Goal: Communication & Community: Answer question/provide support

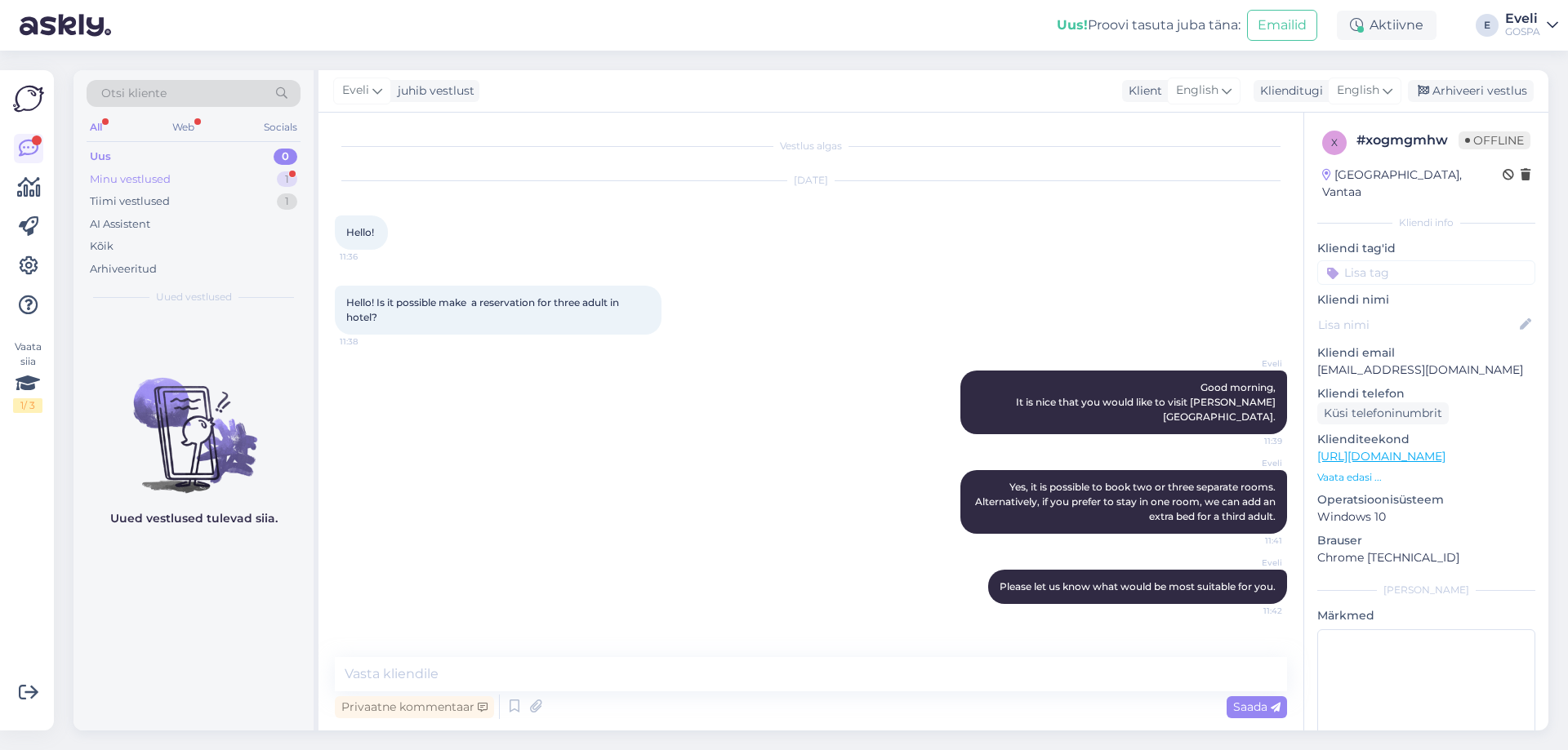
click at [186, 181] on div "Minu vestlused 1" at bounding box center [193, 180] width 214 height 23
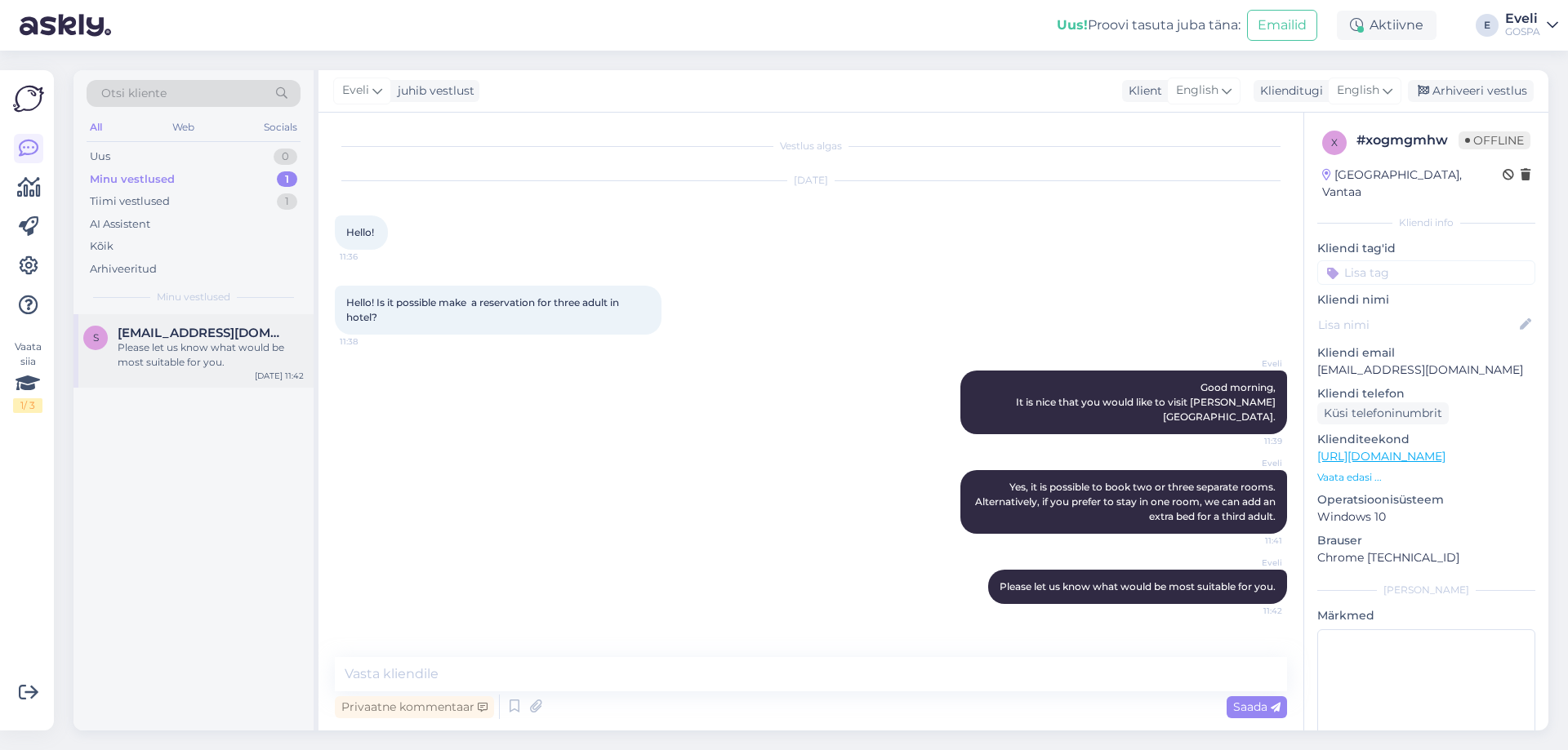
click at [150, 364] on div "Please let us know what would be most suitable for you." at bounding box center [211, 355] width 186 height 29
click at [183, 201] on div "Tiimi vestlused 1" at bounding box center [193, 202] width 214 height 23
click at [218, 330] on div "#ey9awf4j 1" at bounding box center [211, 333] width 186 height 14
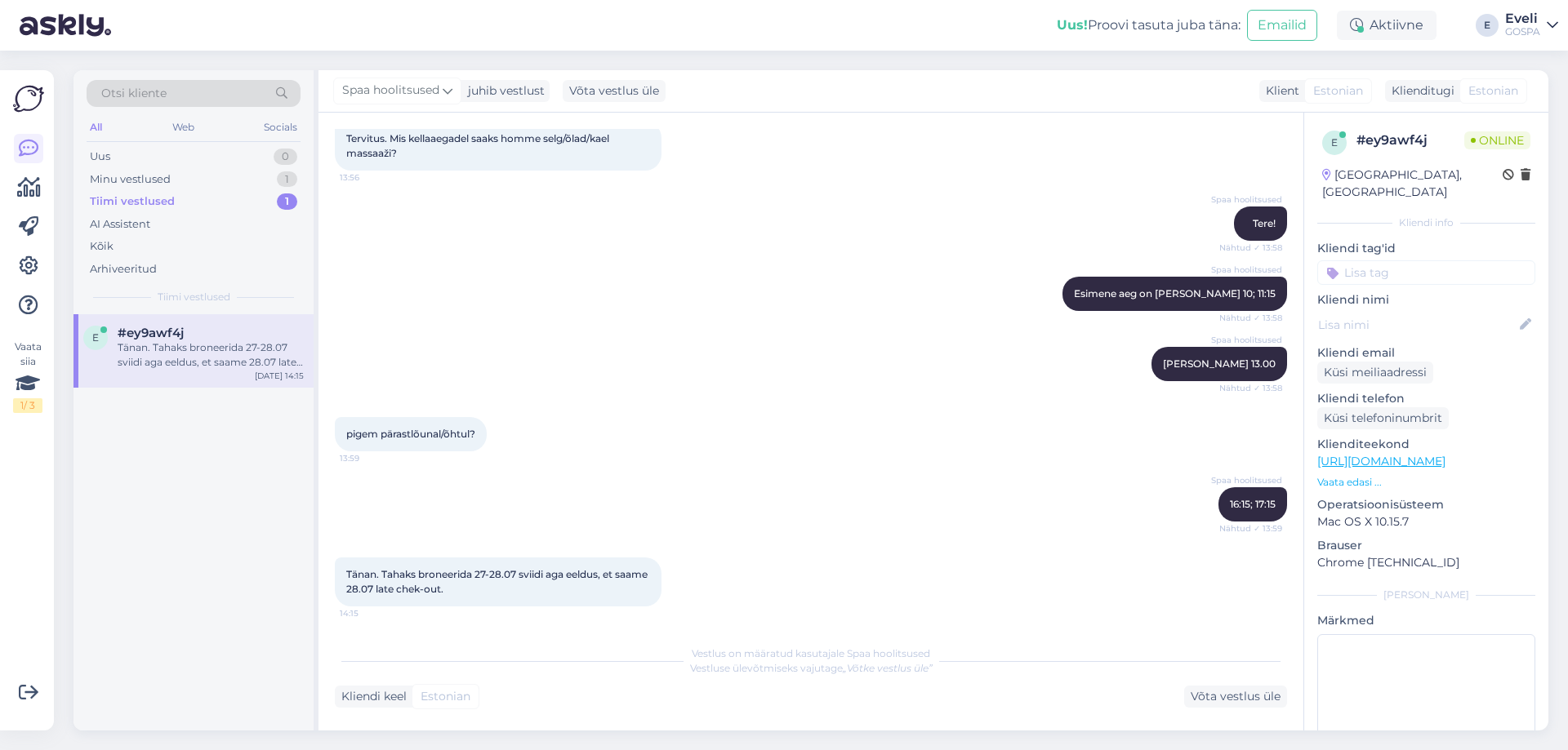
scroll to position [96, 0]
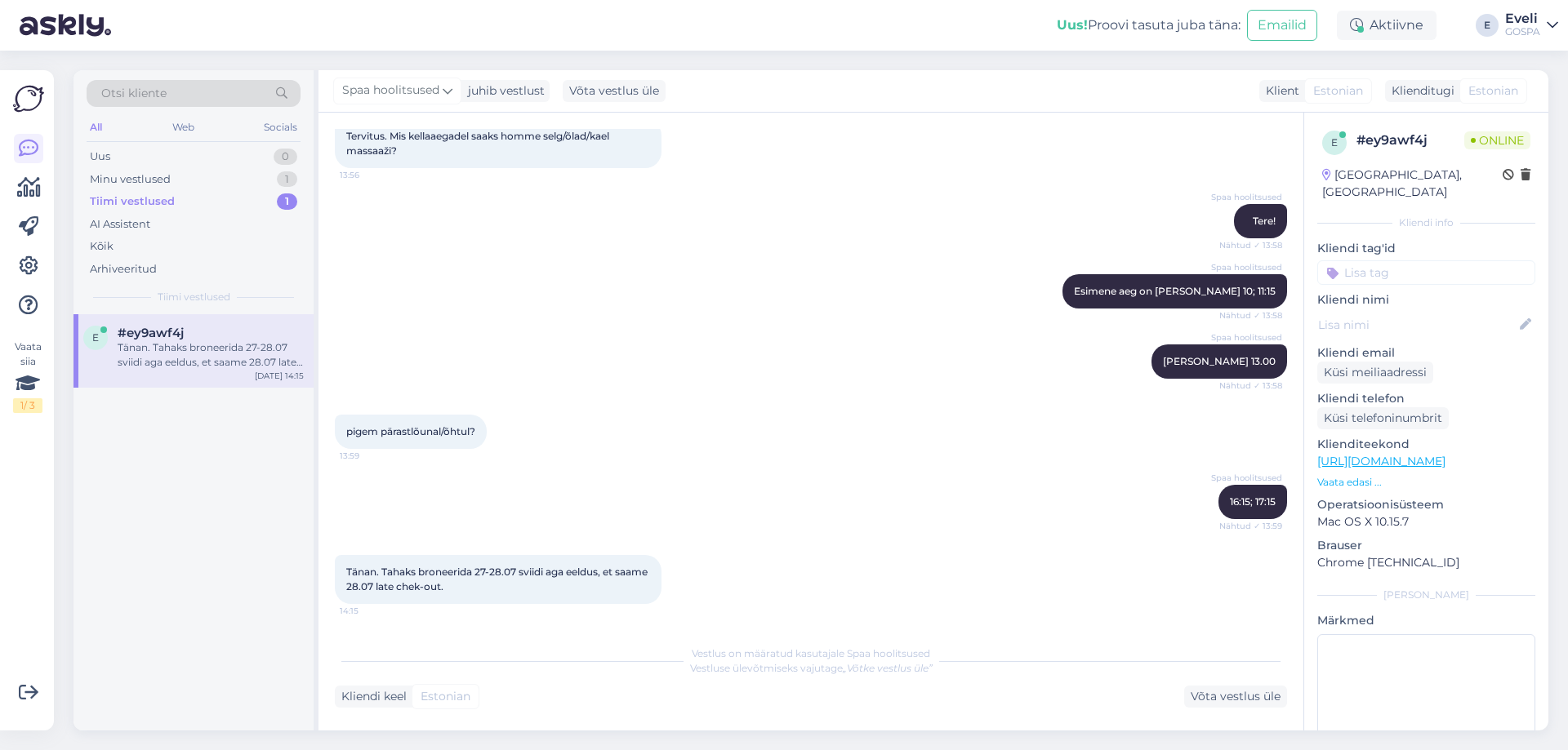
click at [1014, 627] on div "Vestlus algas [DATE] Tervitus. Mis kellaaegadel saaks homme selg/õlad/kael mass…" at bounding box center [811, 422] width 985 height 618
click at [1213, 694] on div "Võta vestlus üle" at bounding box center [1235, 696] width 103 height 22
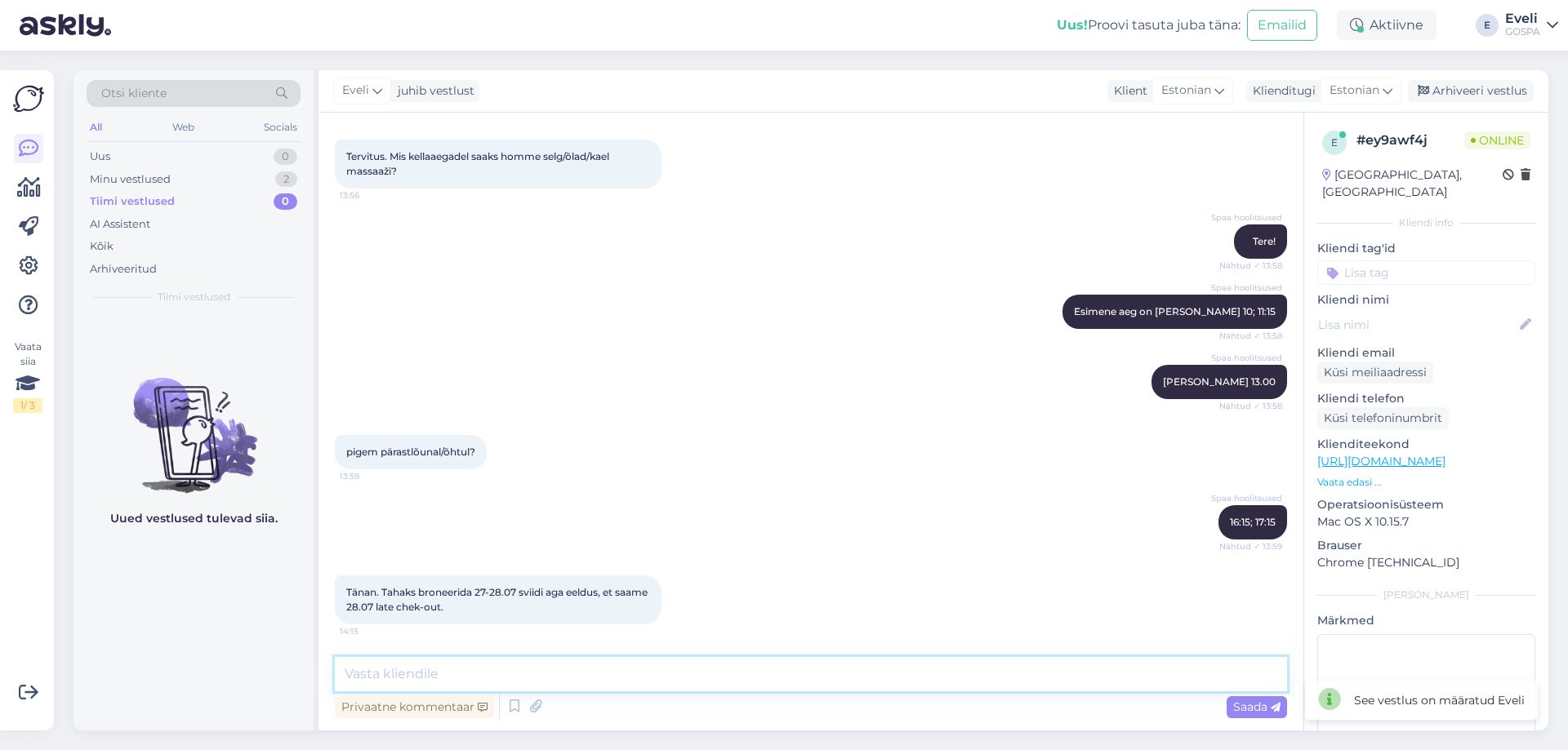
click at [542, 680] on textarea at bounding box center [810, 674] width 952 height 34
type textarea "T"
type textarea "Täpsustaks kuupäevad üle, kas soovite tulla juba homme, august 27.08? Hetkel sa…"
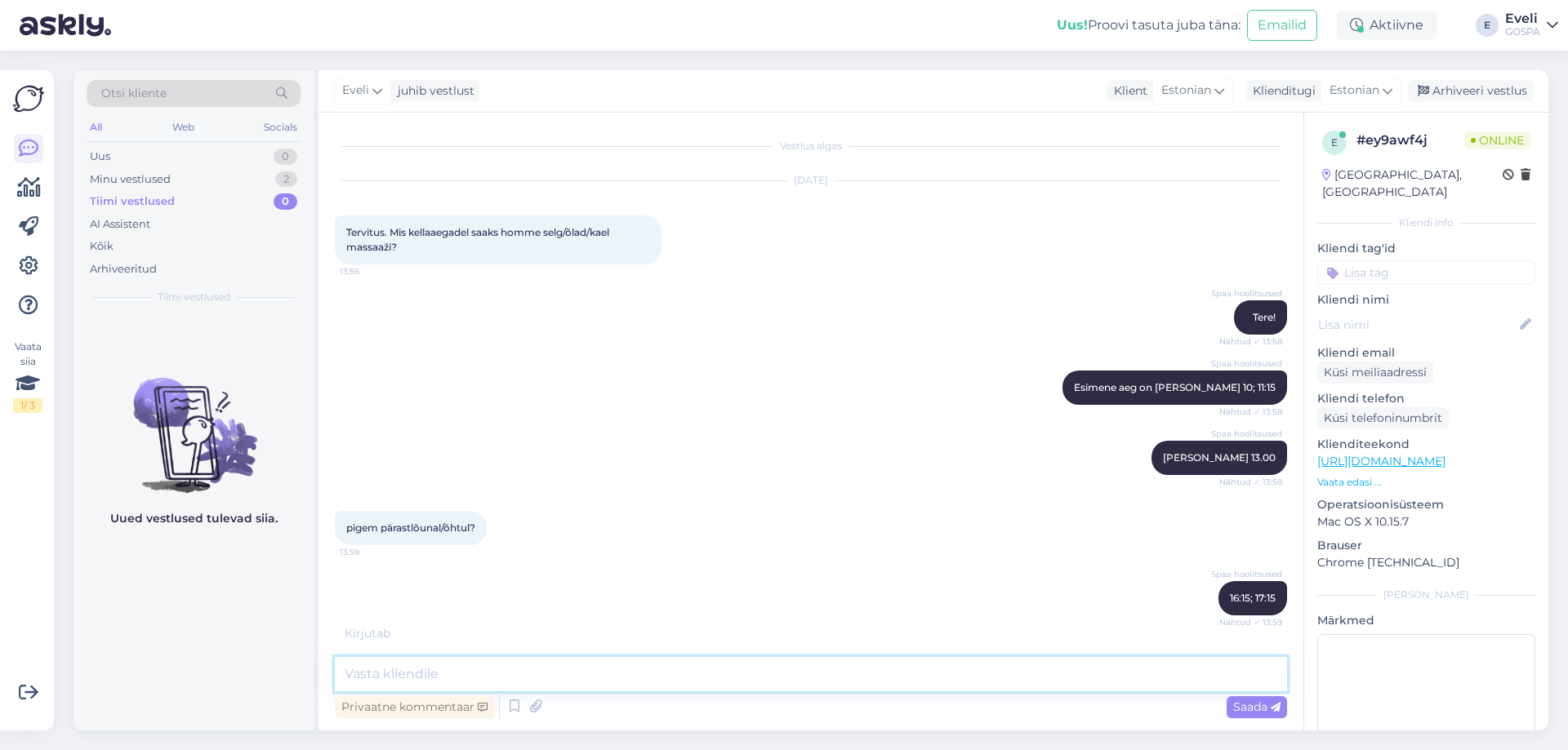
scroll to position [231, 0]
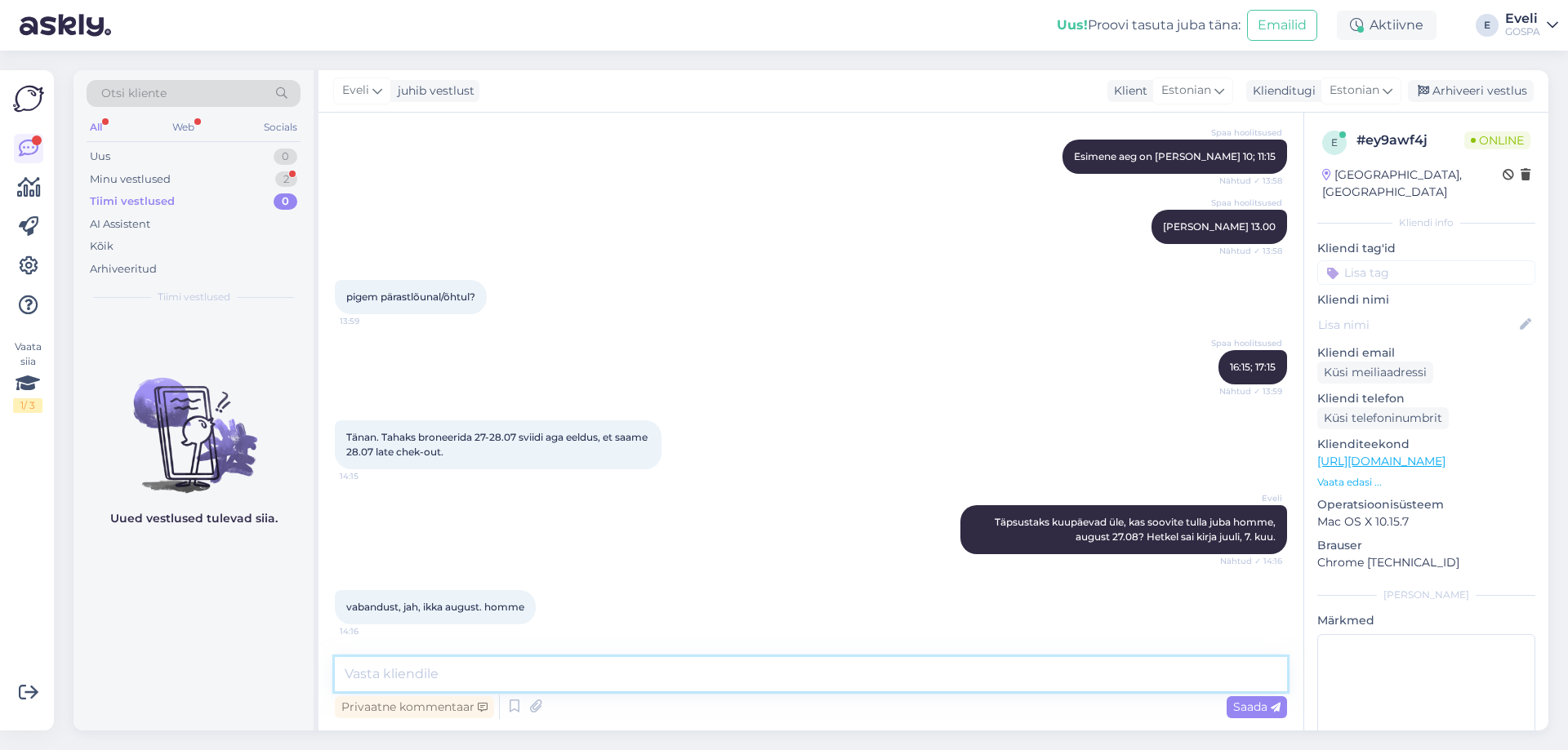
click at [521, 672] on textarea at bounding box center [810, 674] width 952 height 34
click at [1003, 639] on div "vabandust, jah, ikka august. homme 14:16" at bounding box center [810, 607] width 952 height 70
click at [460, 670] on textarea at bounding box center [810, 674] width 952 height 34
click at [525, 677] on textarea "Hetkel veel on üks vaba siit hinnaga 270 €/öö." at bounding box center [810, 674] width 952 height 34
click at [746, 680] on textarea "Hetkel veel on üks vaba siit üheks ööks hinnaga 270 €/öö." at bounding box center [810, 674] width 952 height 34
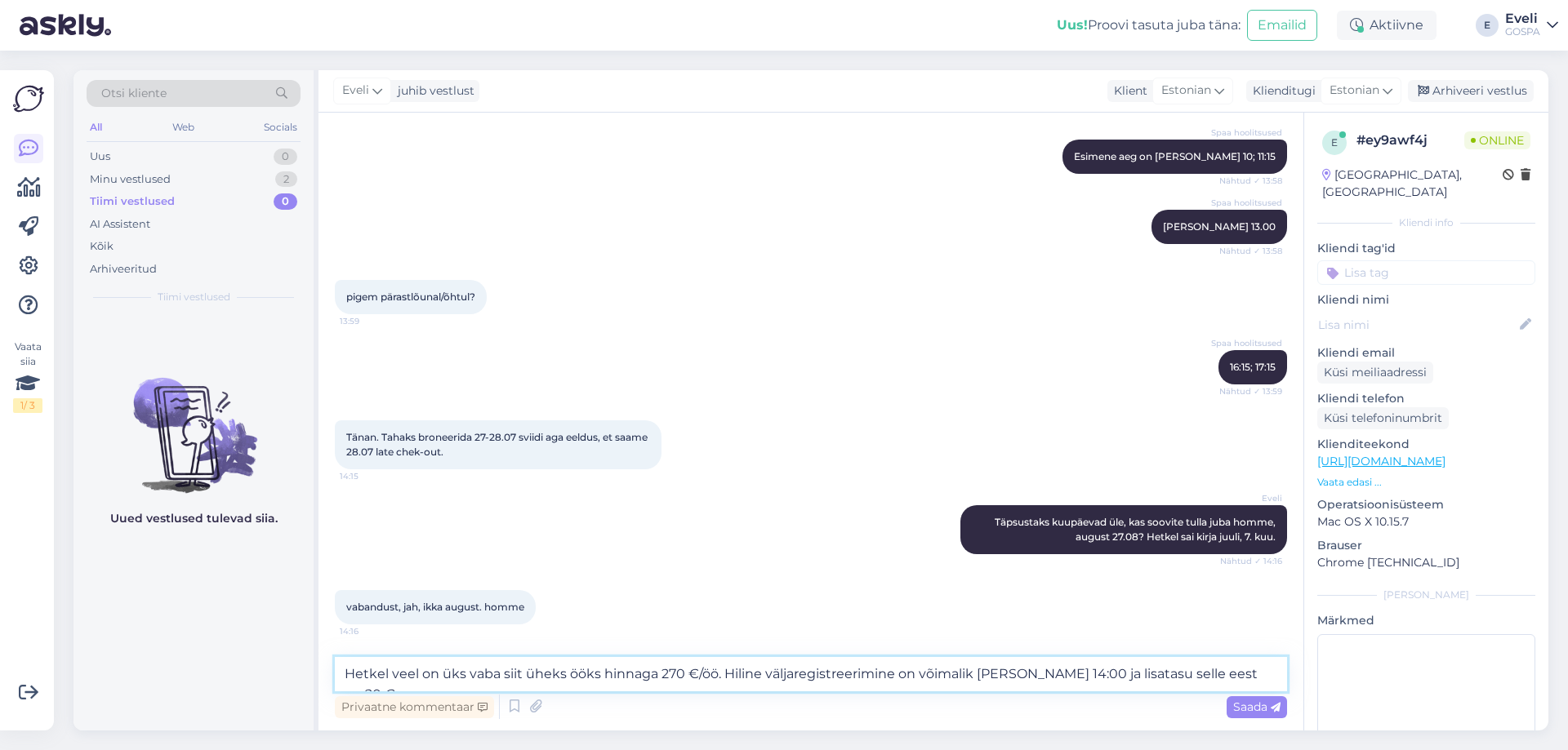
type textarea "Hetkel veel on üks vaba siit üheks ööks hinnaga 270 €/öö. Hiline väljaregistree…"
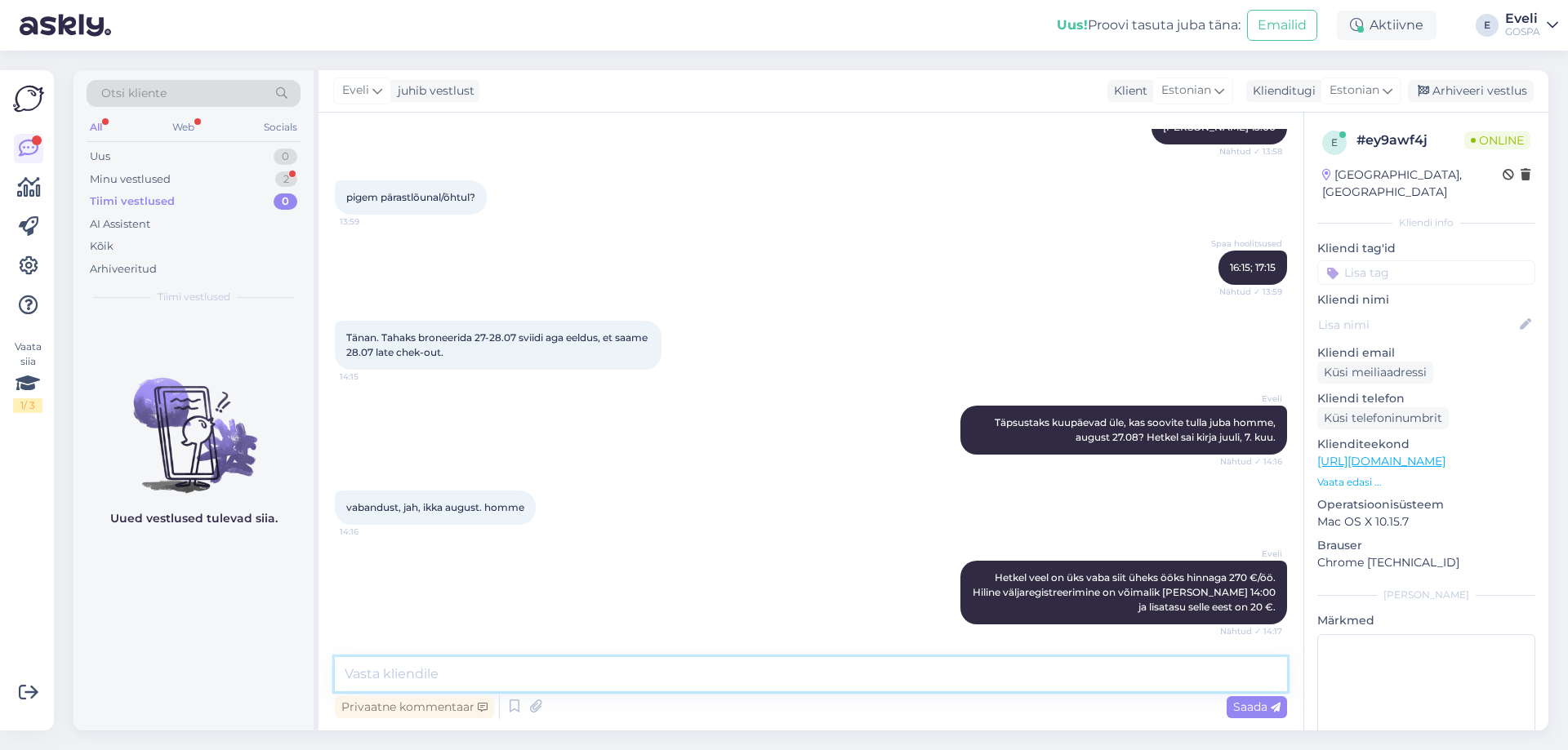
scroll to position [471, 0]
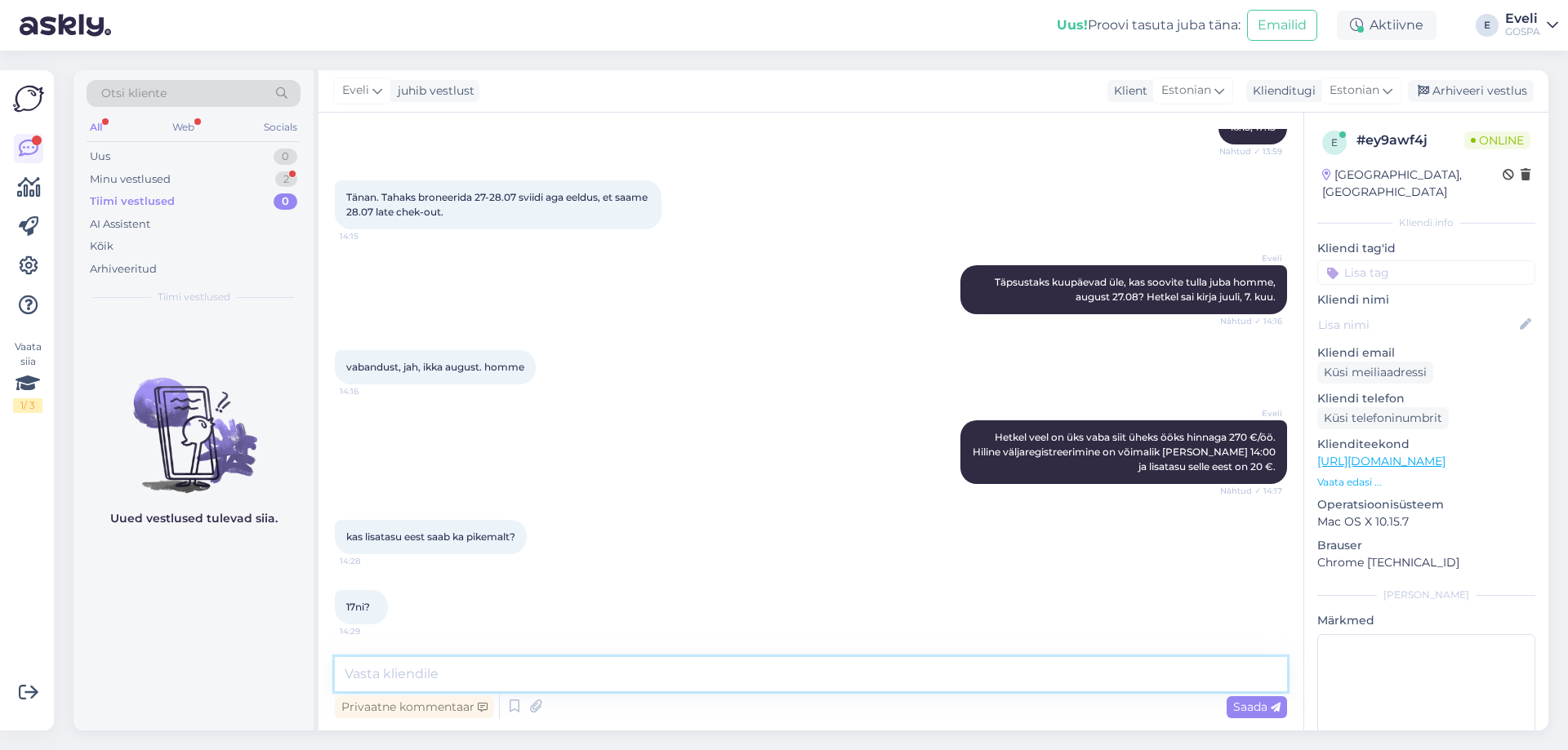
click at [549, 673] on textarea at bounding box center [810, 674] width 952 height 34
click at [406, 666] on textarea at bounding box center [810, 674] width 952 height 34
type textarea "Kahjuks mitte, kuna järgmisel päeval on kõik sviidid välja müüdud."
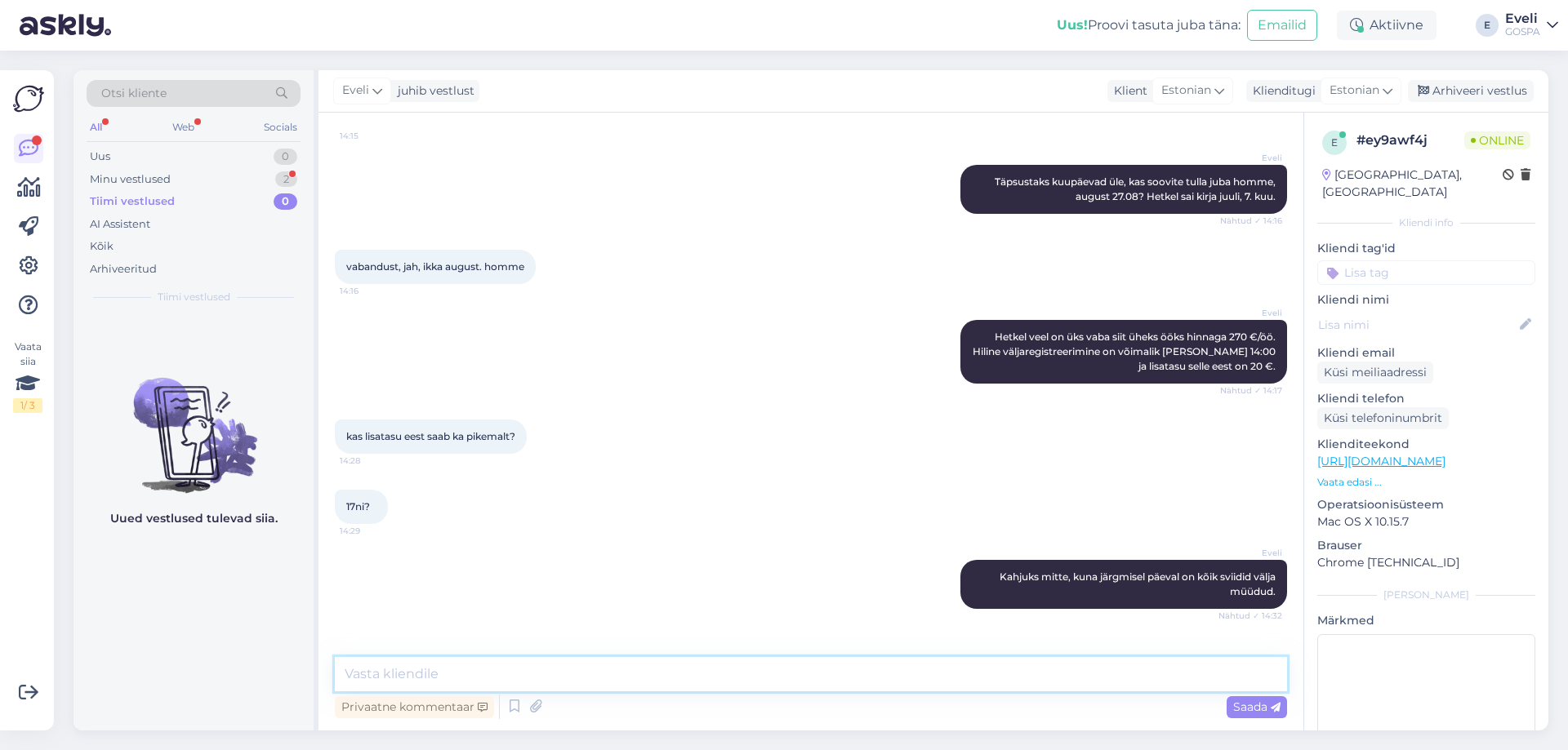
scroll to position [626, 0]
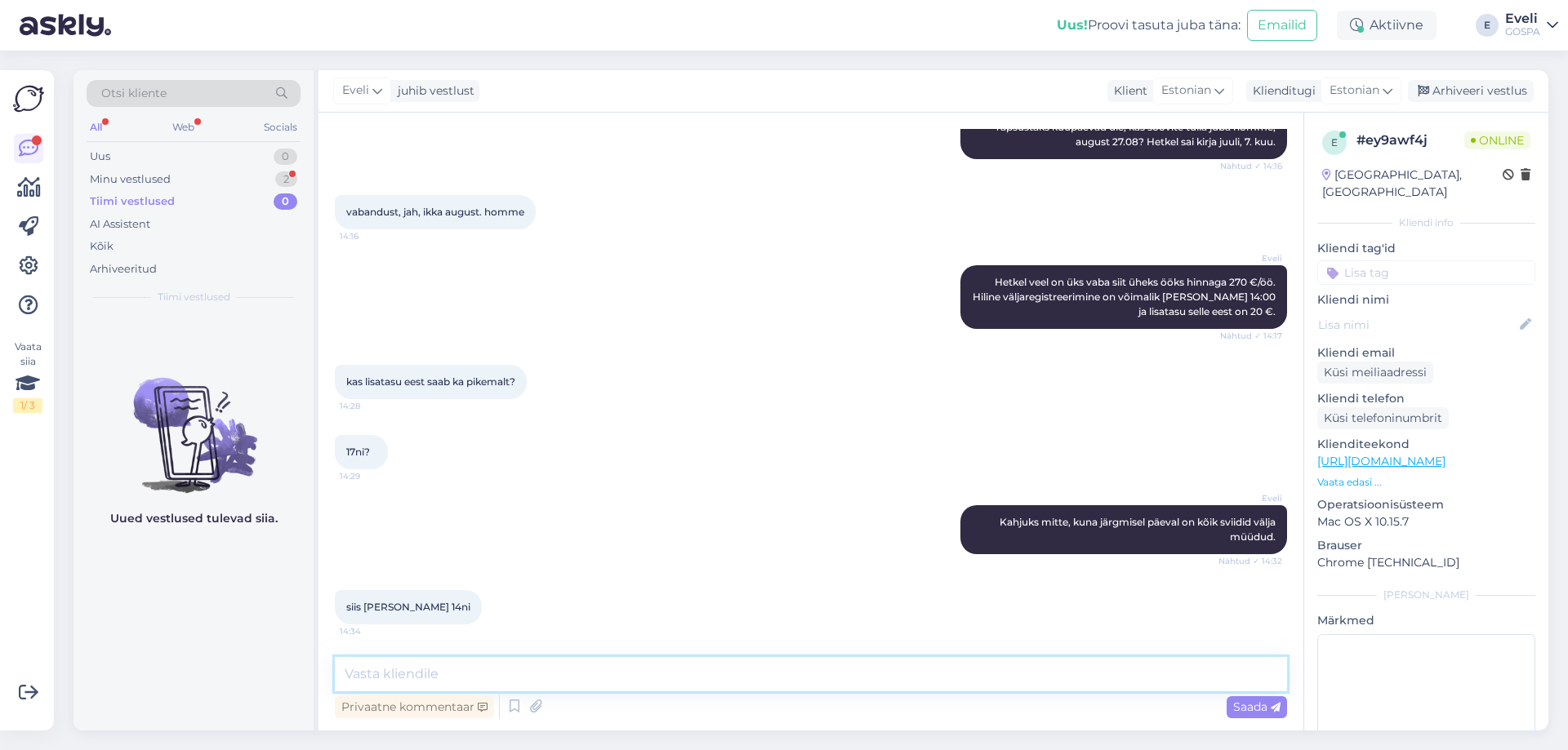
click at [562, 680] on textarea at bounding box center [810, 674] width 952 height 34
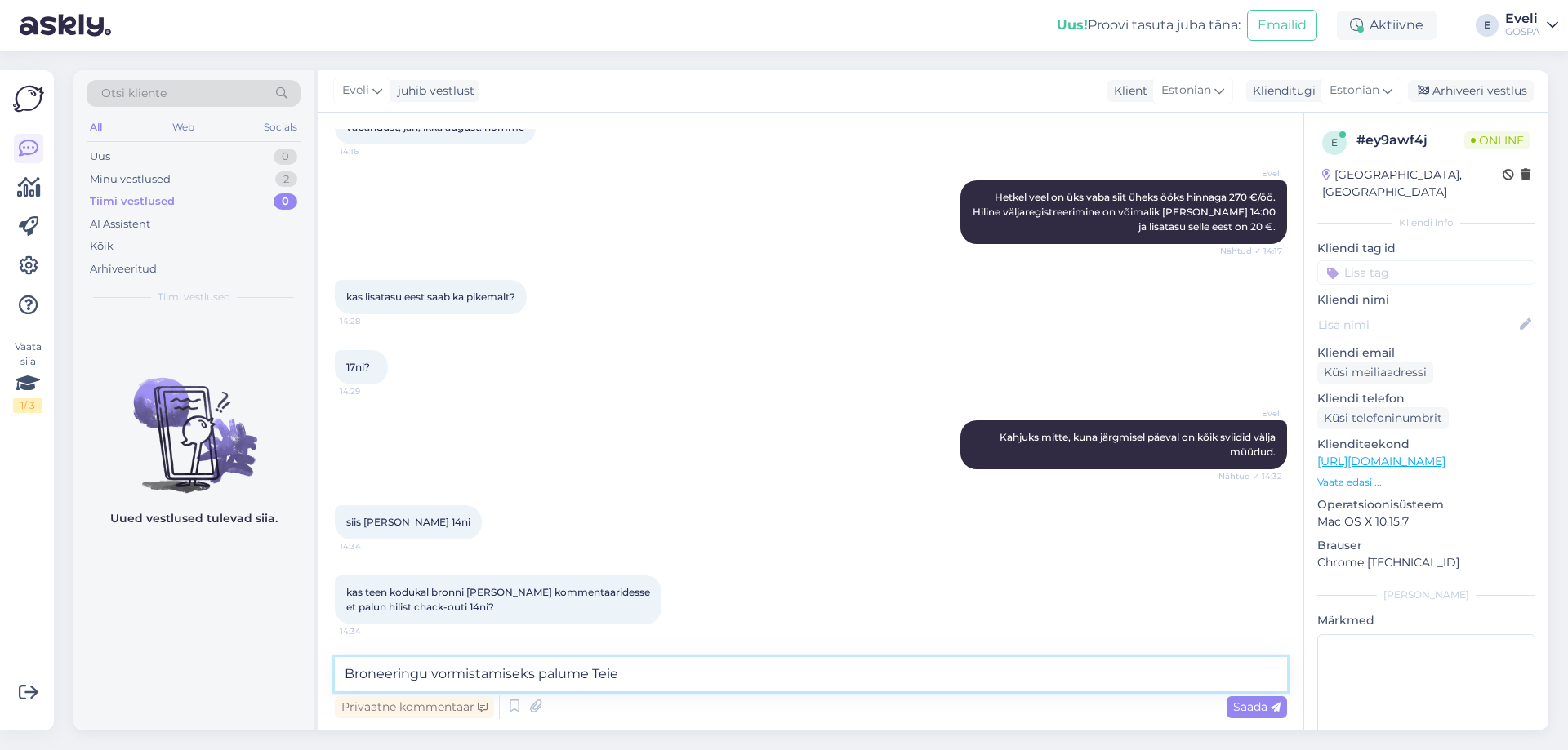
click at [344, 677] on textarea "Broneeringu vormistamiseks palume Teie" at bounding box center [810, 674] width 952 height 34
click at [922, 668] on textarea "Aitan rõõmuga tellimuse vormistada! Broneeringu vormistamiseks palume Teie" at bounding box center [810, 674] width 952 height 34
drag, startPoint x: 900, startPoint y: 680, endPoint x: 594, endPoint y: 683, distance: 306.0
click at [594, 683] on textarea "Aitan rõõmuga tellimuse vormistada! Broneeringu vormistamiseks palume Teie" at bounding box center [810, 674] width 952 height 34
type textarea "Aitan rõõmuga tellimuse vormistada! Selleks [PERSON_NAME] ees- ja perekonnanime…"
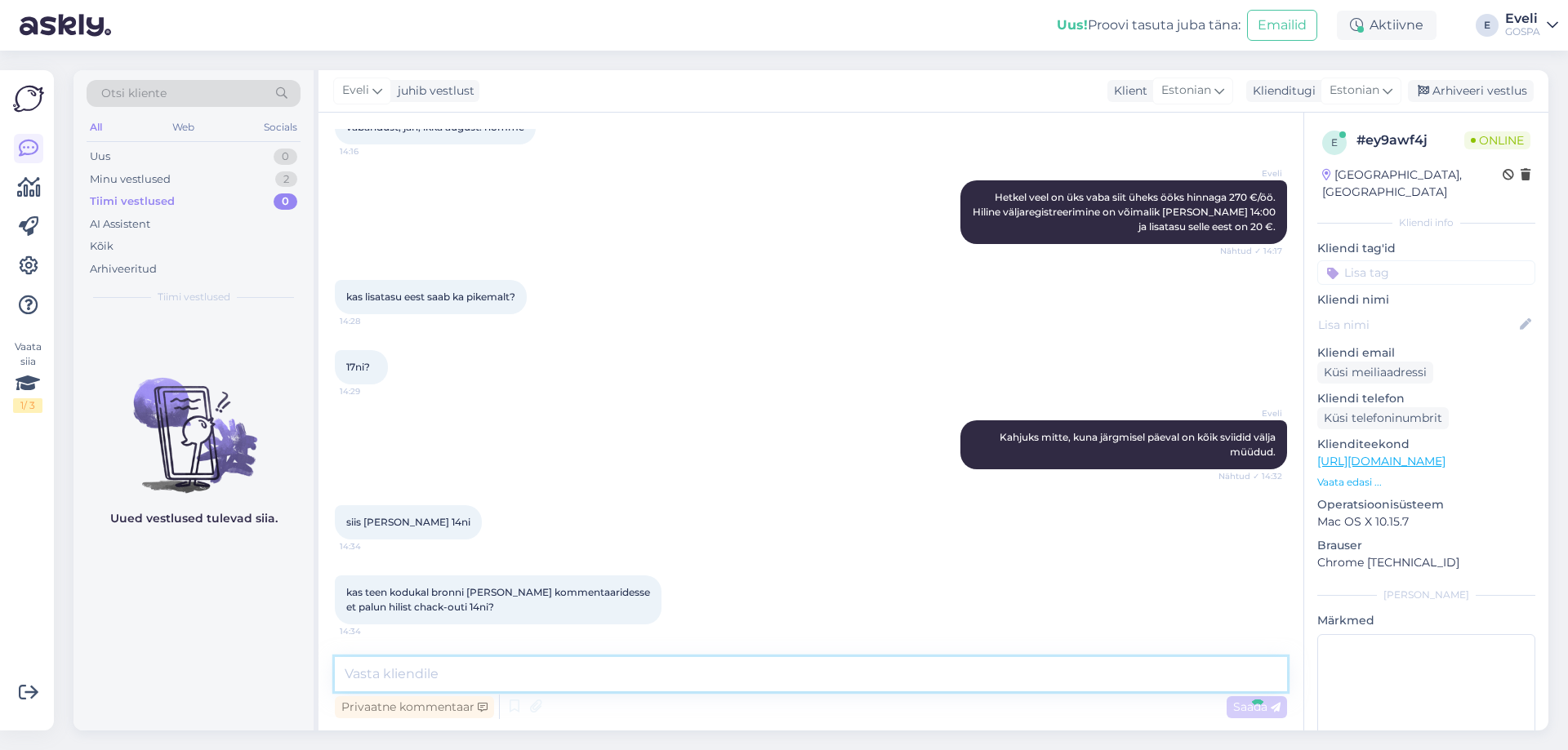
scroll to position [796, 0]
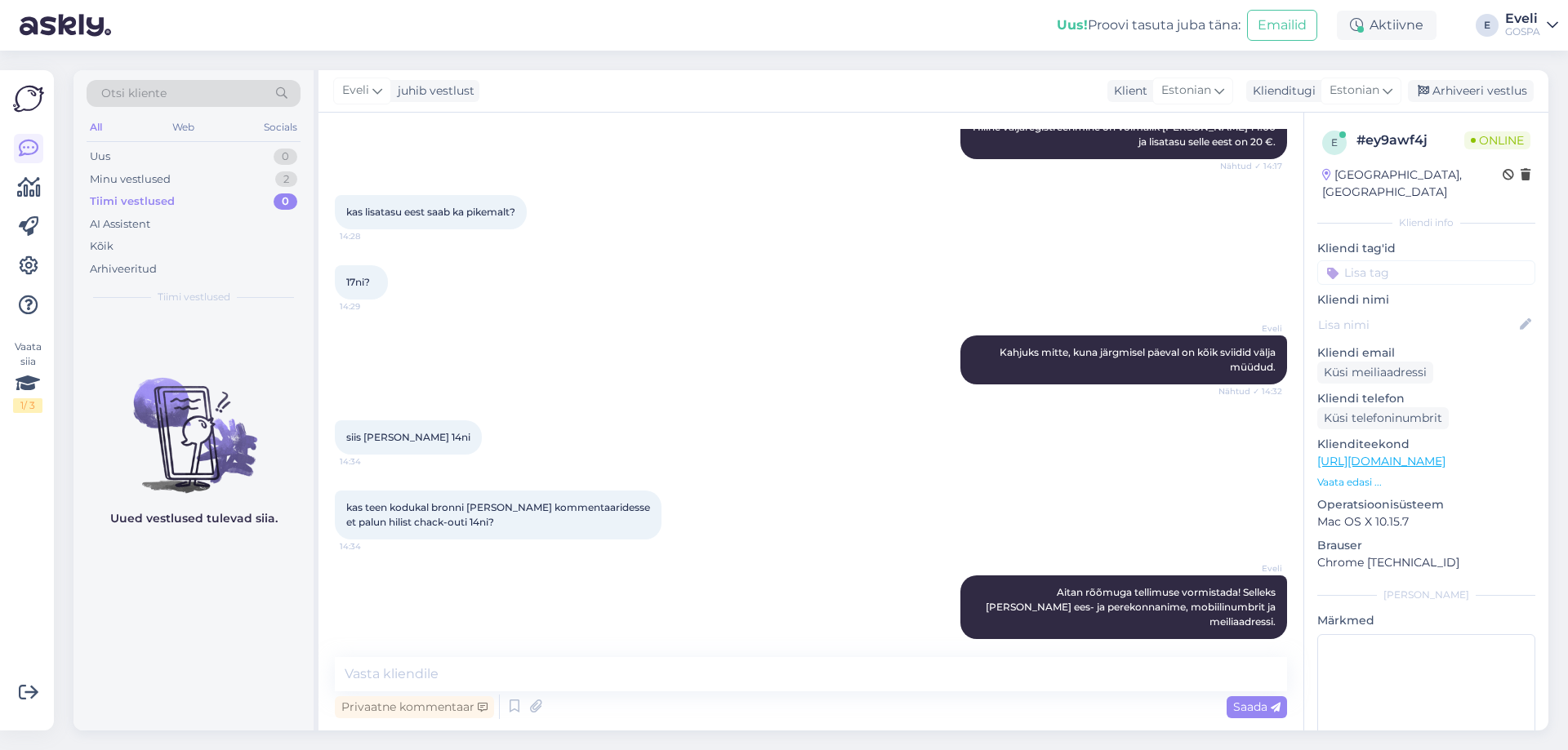
click at [978, 695] on div "Privaatne kommentaar Saada" at bounding box center [810, 706] width 952 height 31
click at [418, 675] on textarea at bounding box center [810, 674] width 952 height 34
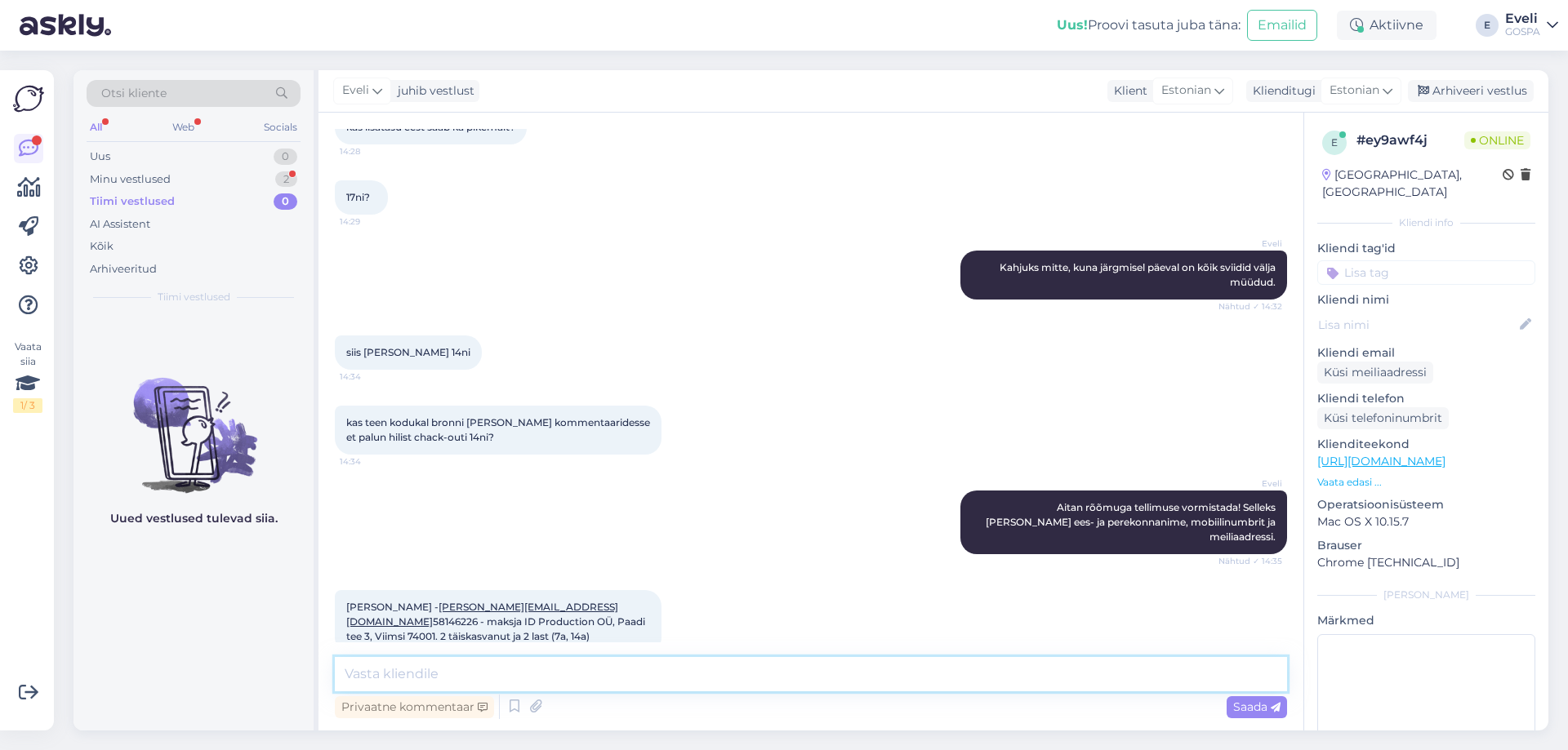
click at [543, 677] on textarea at bounding box center [810, 674] width 952 height 34
type textarea "Suur tänu! Kas sobib tasumine hotellis kohapeal?"
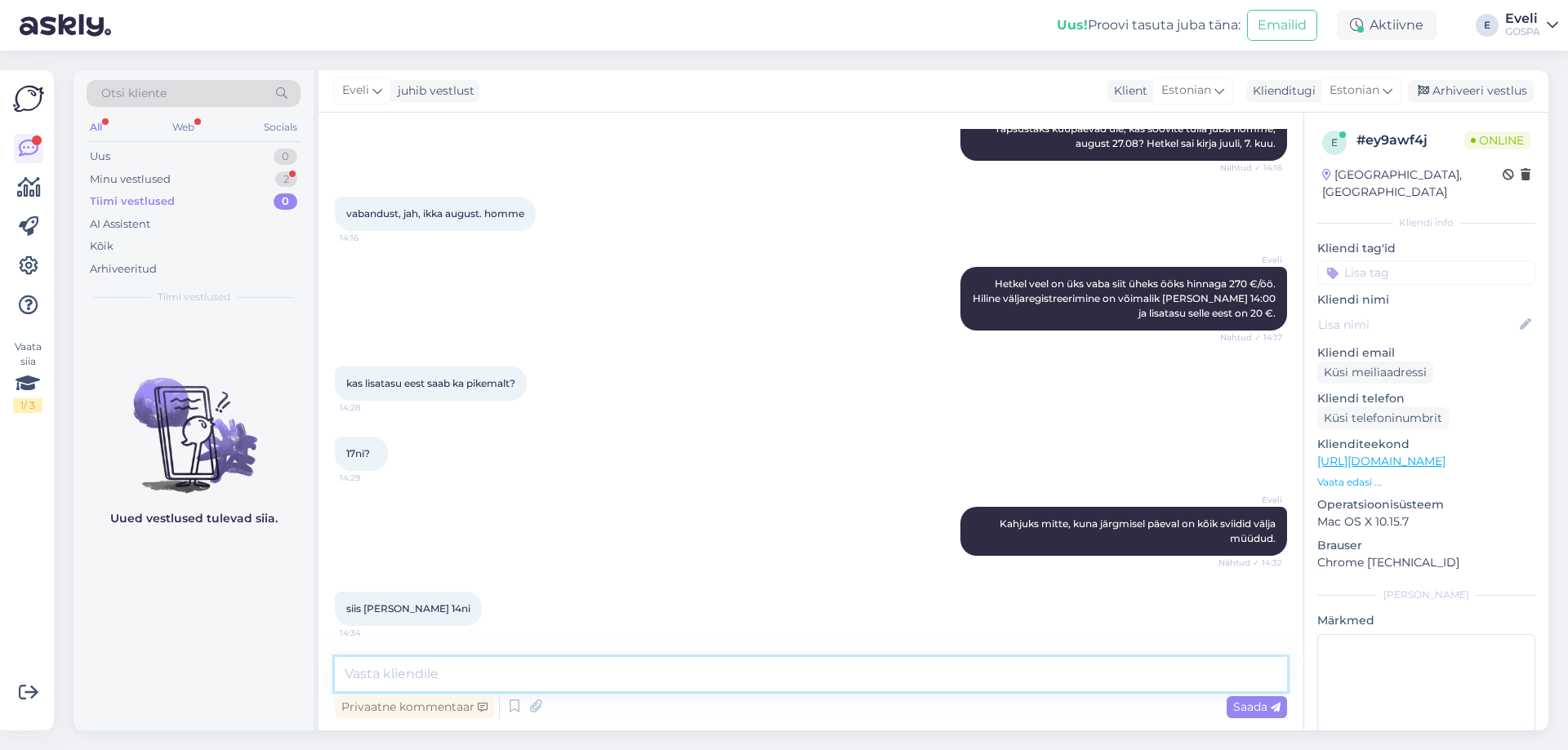
scroll to position [1021, 0]
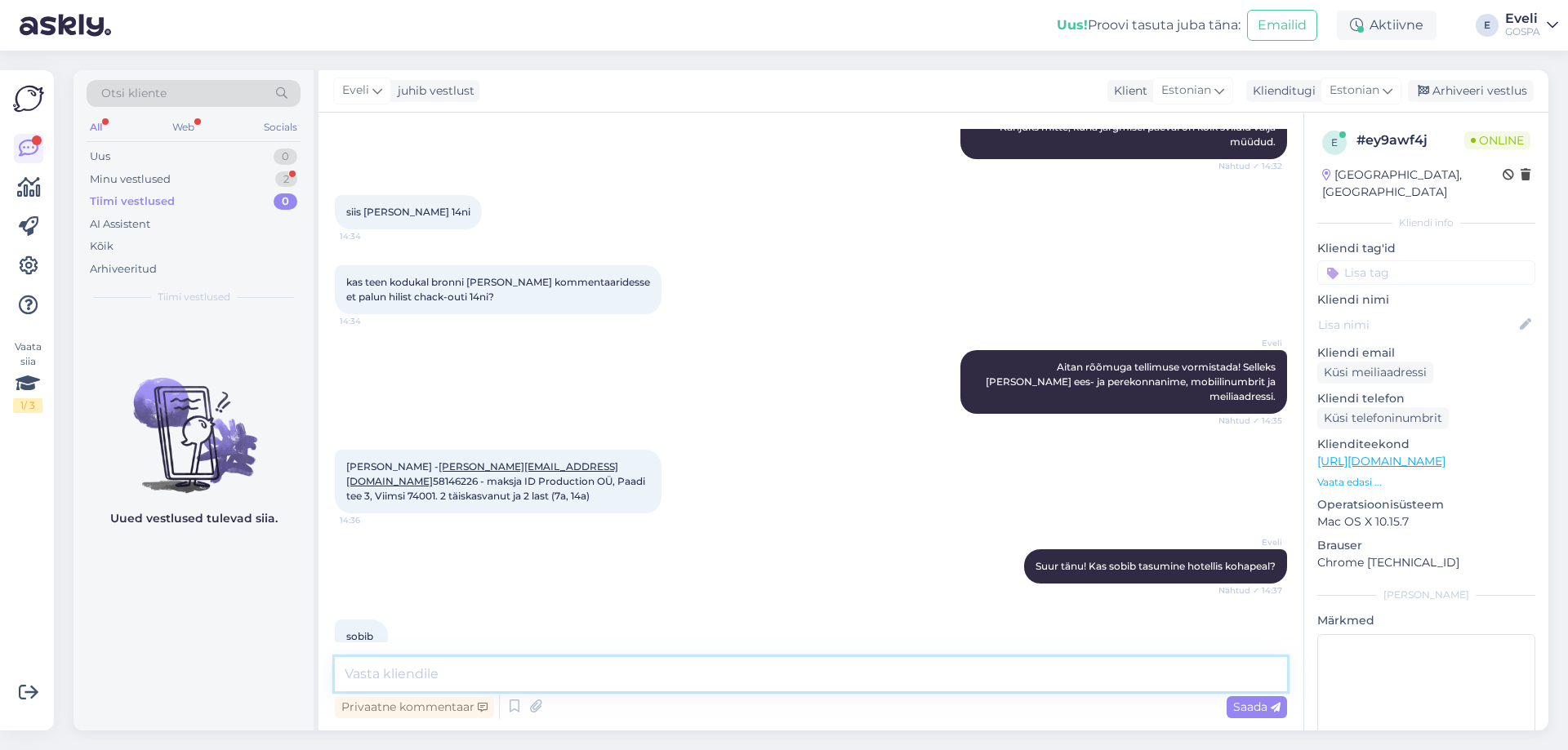
click at [559, 668] on textarea at bounding box center [810, 674] width 952 height 34
click at [651, 668] on textarea "Hästi! Kas saite omale sobivad hoolitsused kirja või [PERSON_NAME] osas veel ab…" at bounding box center [810, 674] width 952 height 34
type textarea "Hästi! Kas saite omale sobivad hoolitsused broneeritud või [PERSON_NAME] osas v…"
click at [1016, 676] on textarea "Hästi! Kas saite omale sobivad hoolitsused broneeritud või [PERSON_NAME] osas v…" at bounding box center [810, 674] width 952 height 34
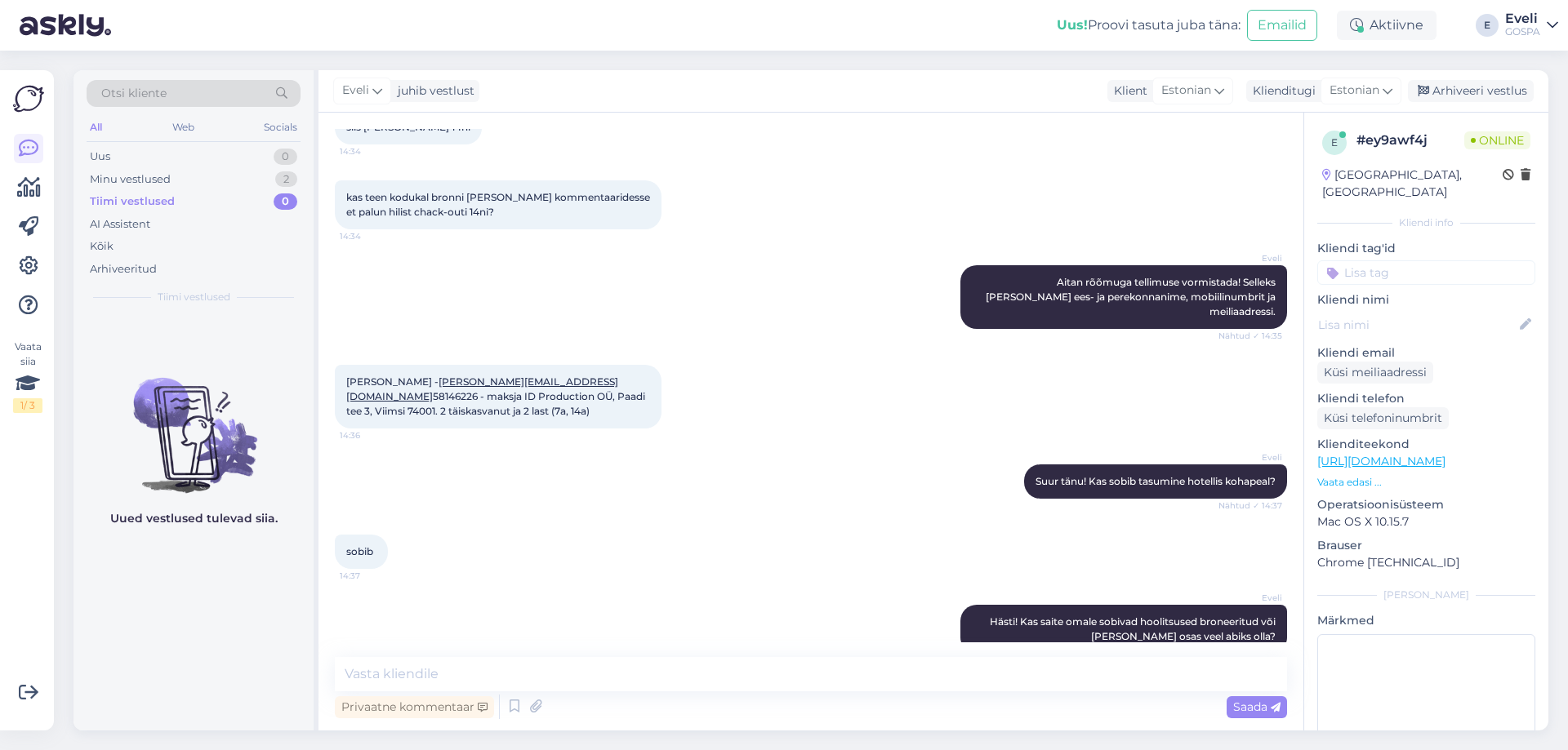
drag, startPoint x: 898, startPoint y: 425, endPoint x: 926, endPoint y: 402, distance: 36.2
click at [898, 447] on div "[PERSON_NAME] tänu! Kas sobib tasumine hotellis kohapeal? Nähtud ✓ 14:37" at bounding box center [810, 482] width 952 height 70
click at [882, 411] on div "[PERSON_NAME] - [PERSON_NAME][EMAIL_ADDRESS][DOMAIN_NAME] 58146226 - maksja ID …" at bounding box center [810, 396] width 952 height 100
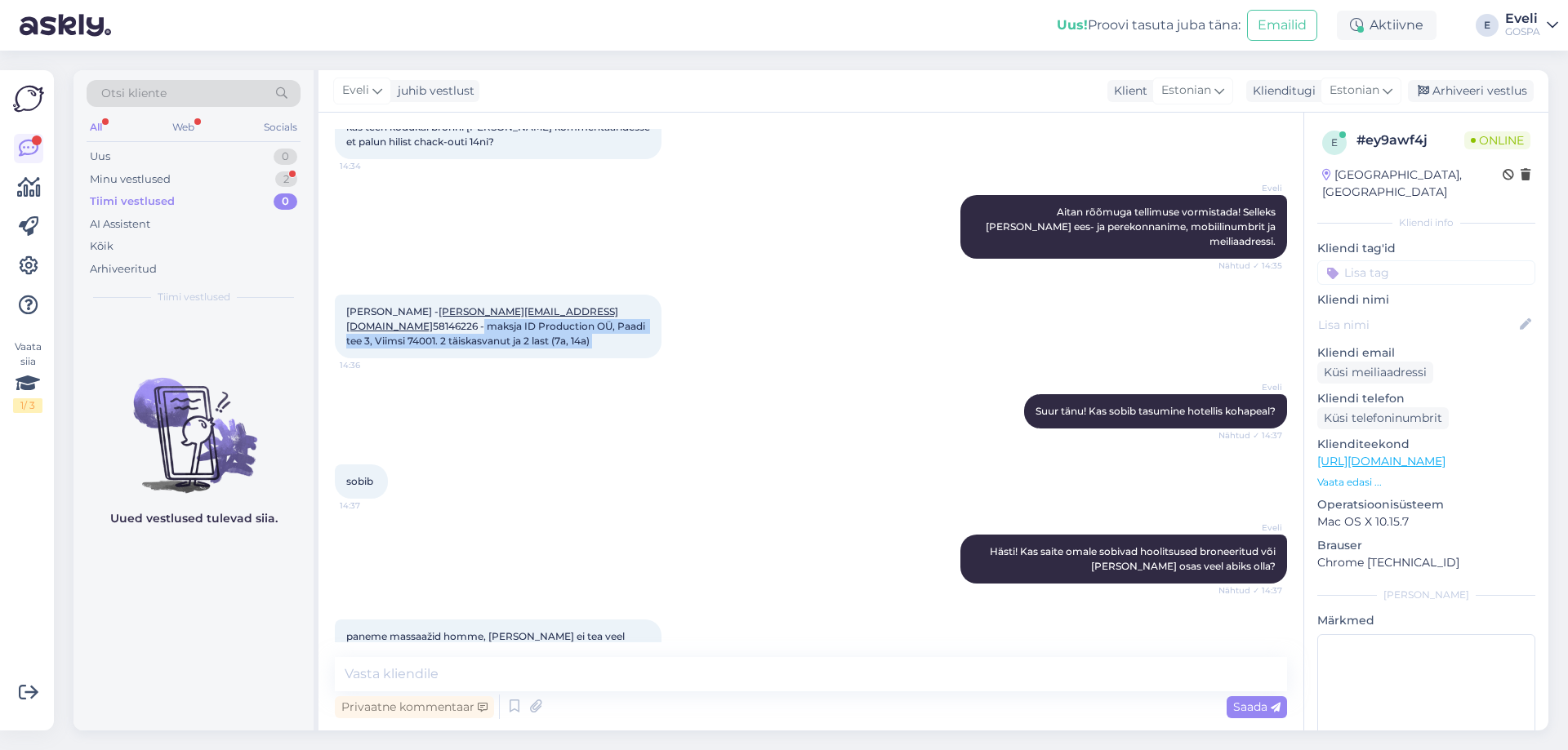
drag, startPoint x: 525, startPoint y: 363, endPoint x: 486, endPoint y: 358, distance: 39.3
click at [486, 358] on div "Vestlus algas [DATE] Tervitus. Mis kellaaegadel saaks homme selg/õlad/kael mass…" at bounding box center [818, 386] width 967 height 513
click at [547, 376] on div "[PERSON_NAME] tänu! Kas sobib tasumine hotellis kohapeal? Nähtud ✓ 14:37" at bounding box center [810, 412] width 952 height 70
drag, startPoint x: 522, startPoint y: 292, endPoint x: 487, endPoint y: 286, distance: 35.5
click at [480, 295] on div "[PERSON_NAME] - [PERSON_NAME][EMAIL_ADDRESS][DOMAIN_NAME] 58146226 - maksja ID …" at bounding box center [498, 326] width 327 height 64
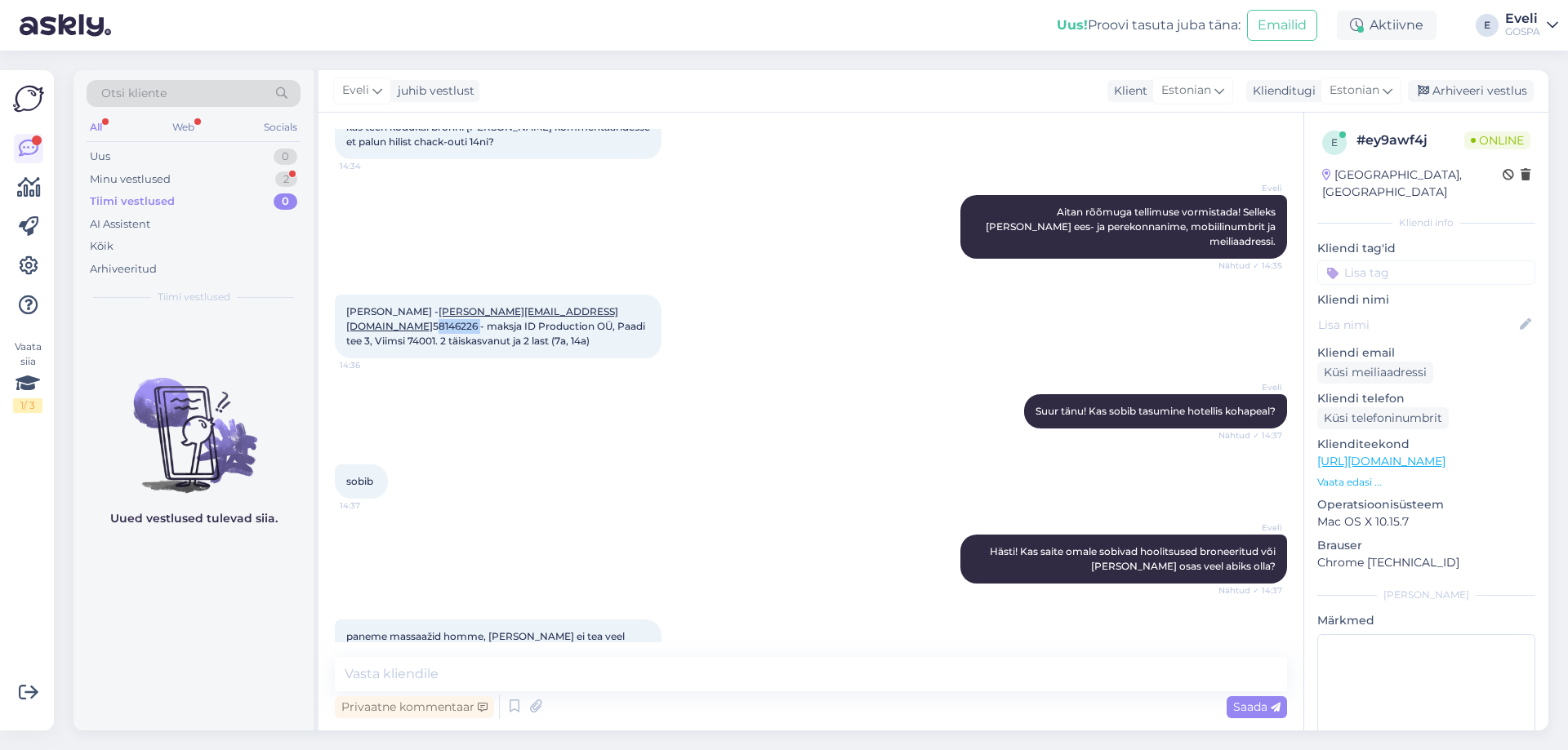
copy span "58146226"
click at [922, 694] on div "Privaatne kommentaar Saada" at bounding box center [810, 706] width 952 height 31
click at [498, 674] on textarea at bounding box center [810, 674] width 952 height 34
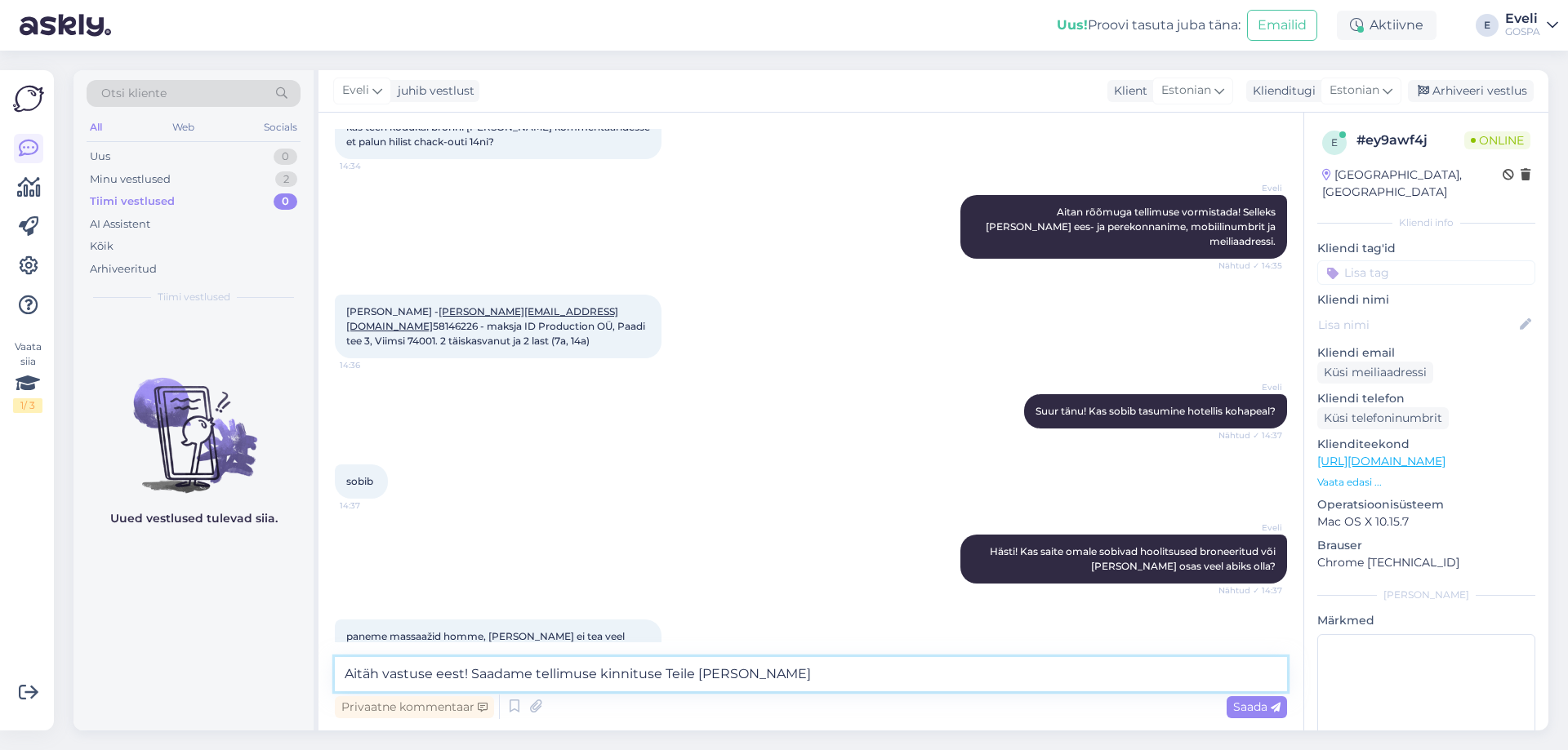
type textarea "Aitäh vastuse eest! Saadame tellimuse kinnituse Teile [PERSON_NAME]."
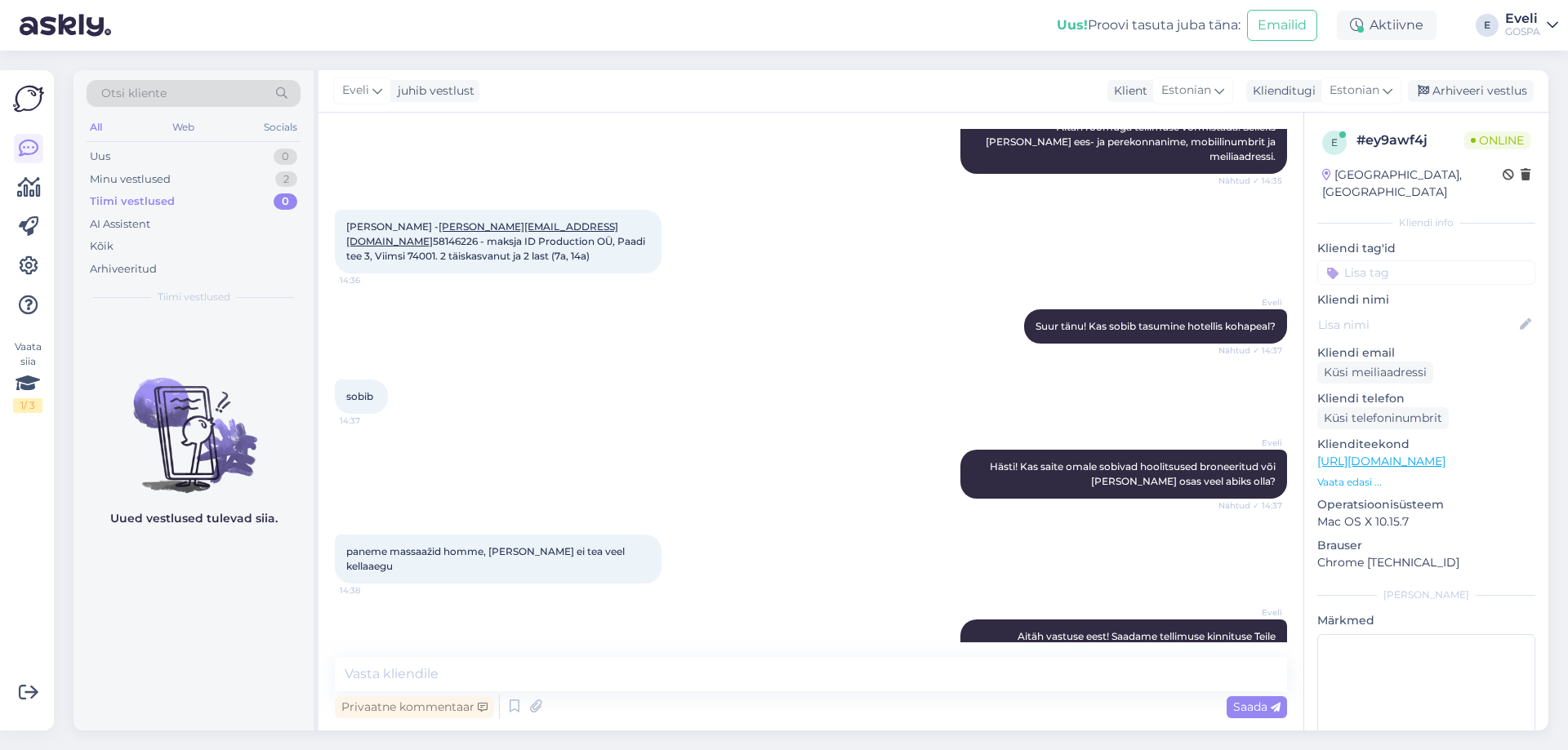
click at [916, 517] on div "paneme massaažid homme, [PERSON_NAME] ei tea veel kellaaegu 14:38" at bounding box center [810, 559] width 952 height 85
click at [519, 384] on div "sobib 14:37" at bounding box center [810, 396] width 952 height 70
click at [1472, 92] on div "Arhiveeri vestlus" at bounding box center [1471, 90] width 126 height 22
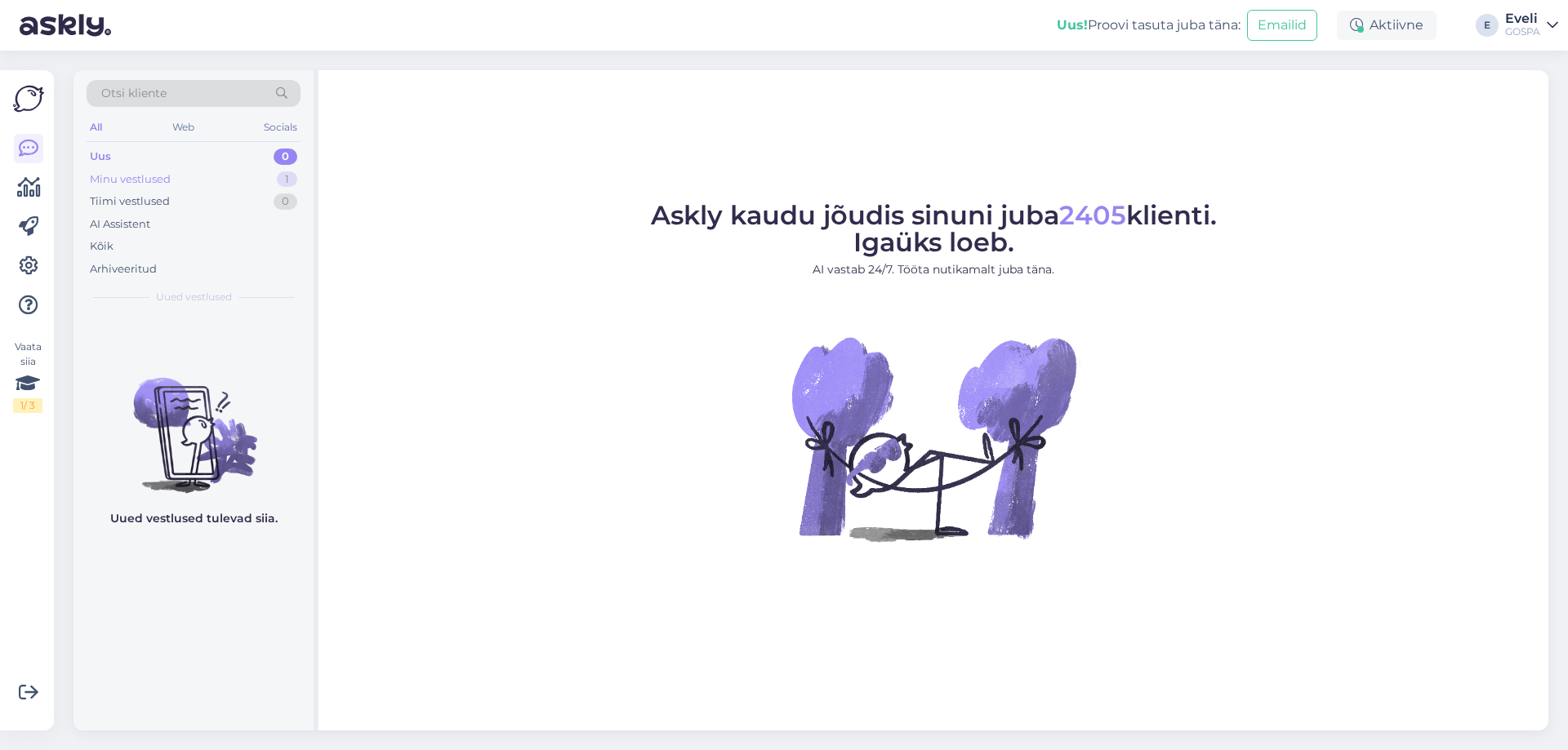
click at [173, 183] on div "Minu vestlused 1" at bounding box center [193, 180] width 214 height 23
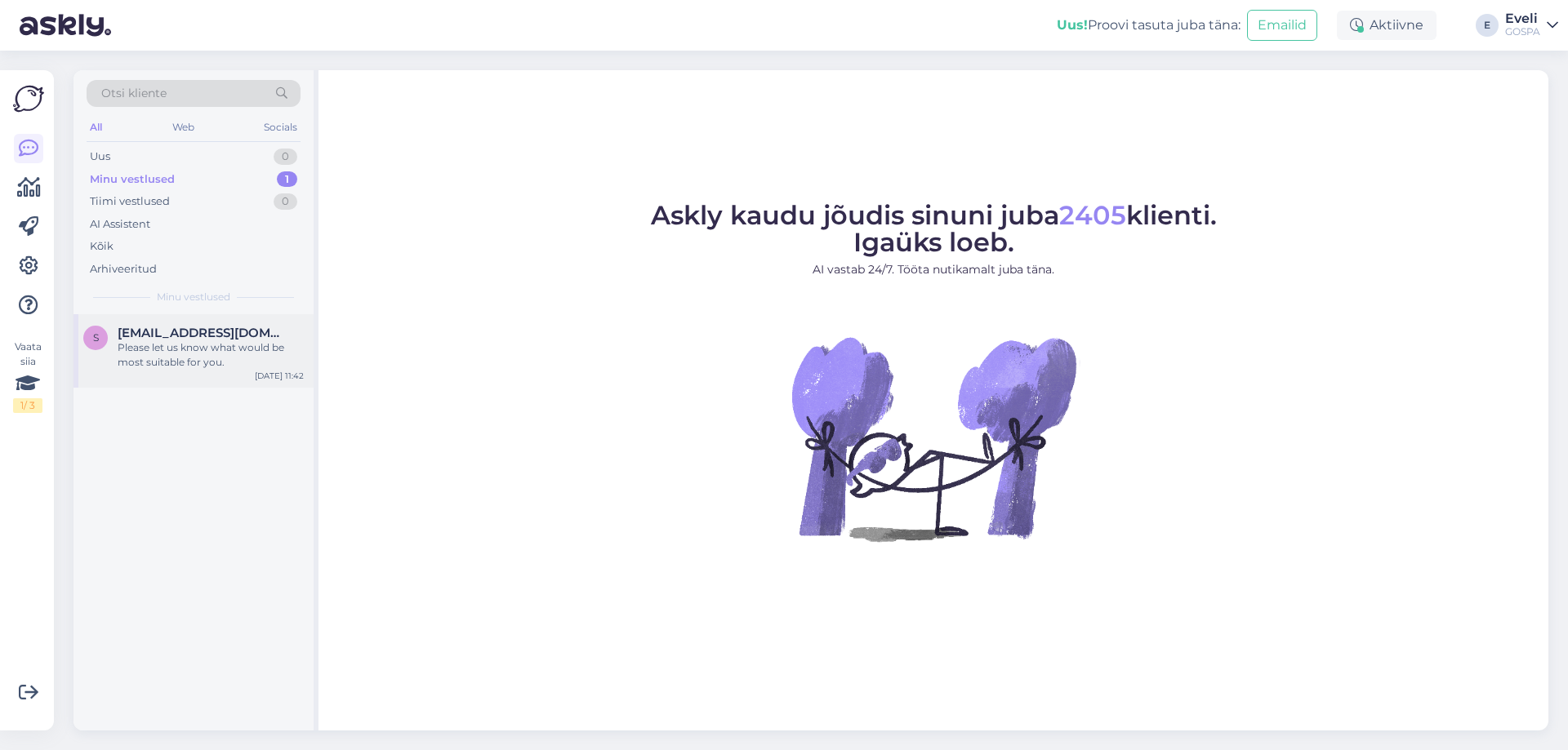
click at [207, 356] on div "Please let us know what would be most suitable for you." at bounding box center [211, 355] width 186 height 29
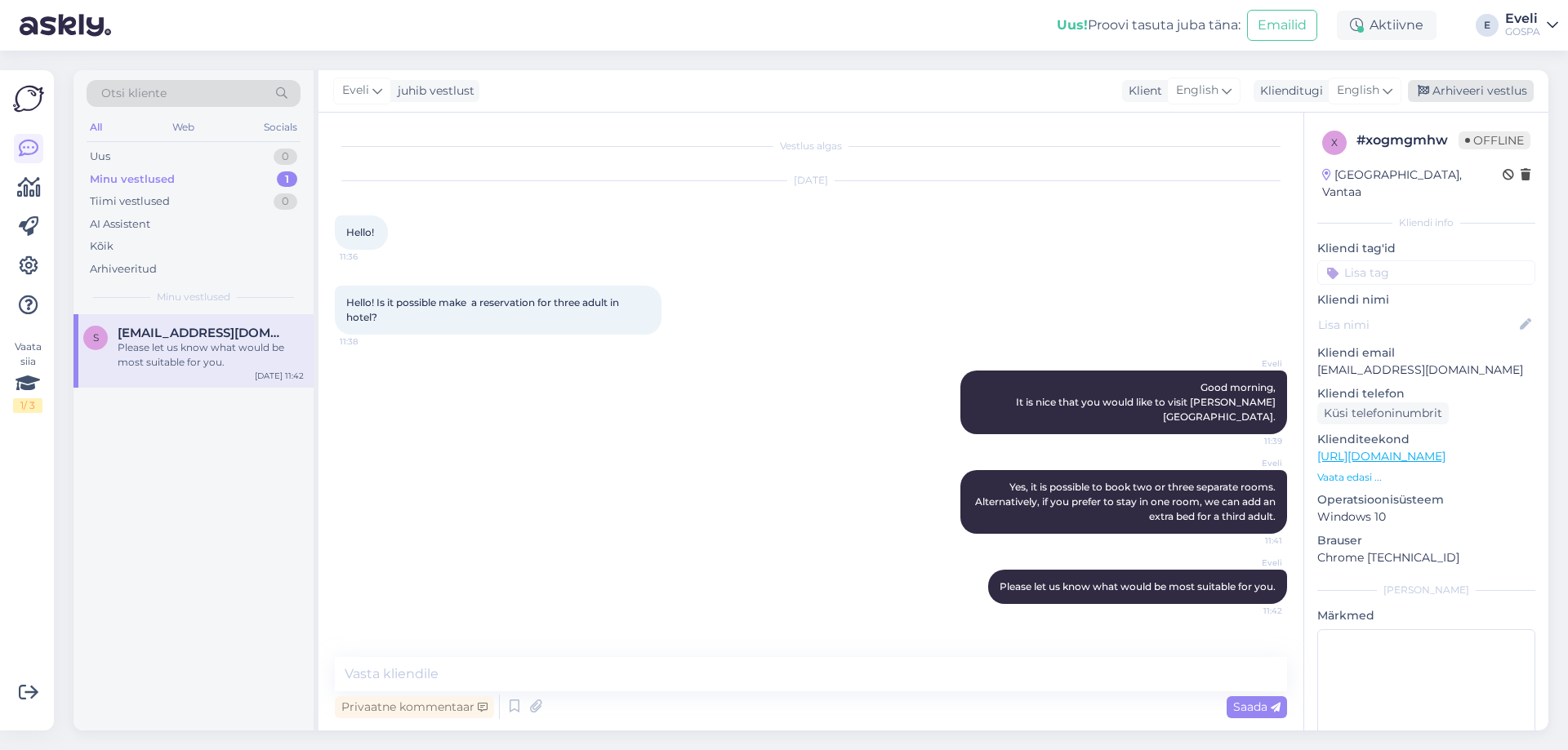
click at [1497, 95] on div "Arhiveeri vestlus" at bounding box center [1471, 90] width 126 height 22
